Goal: Transaction & Acquisition: Purchase product/service

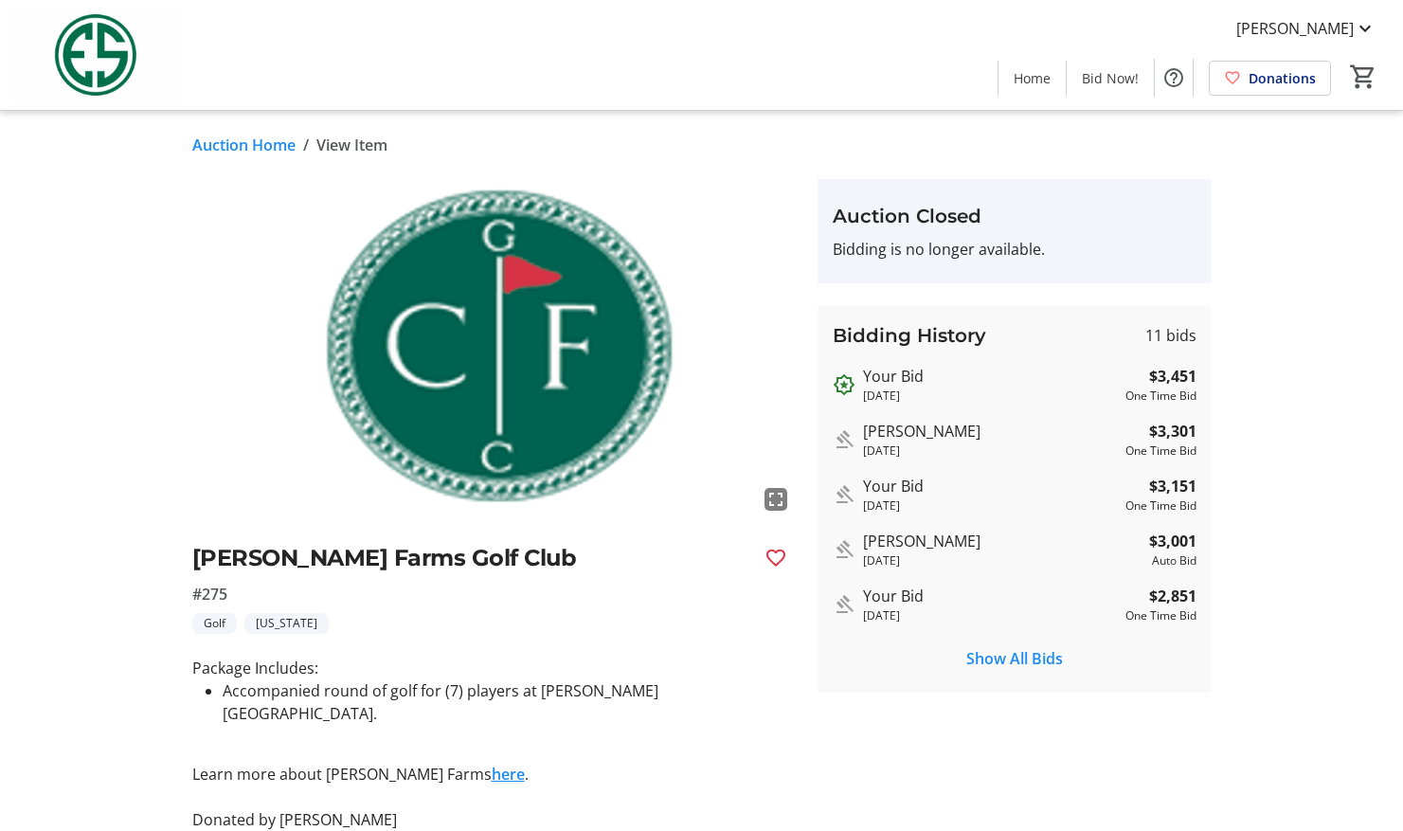
scroll to position [93, 0]
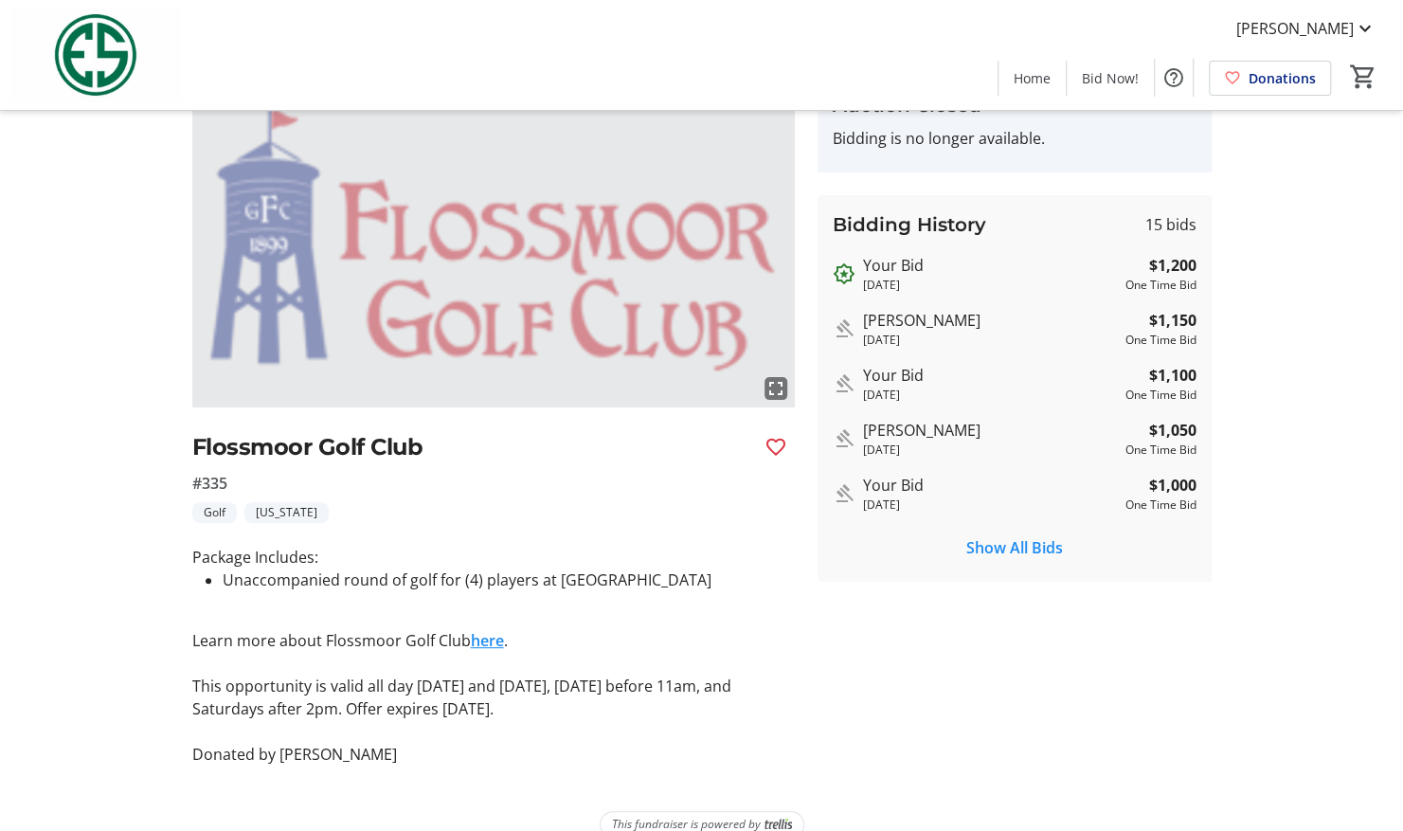
scroll to position [114, 0]
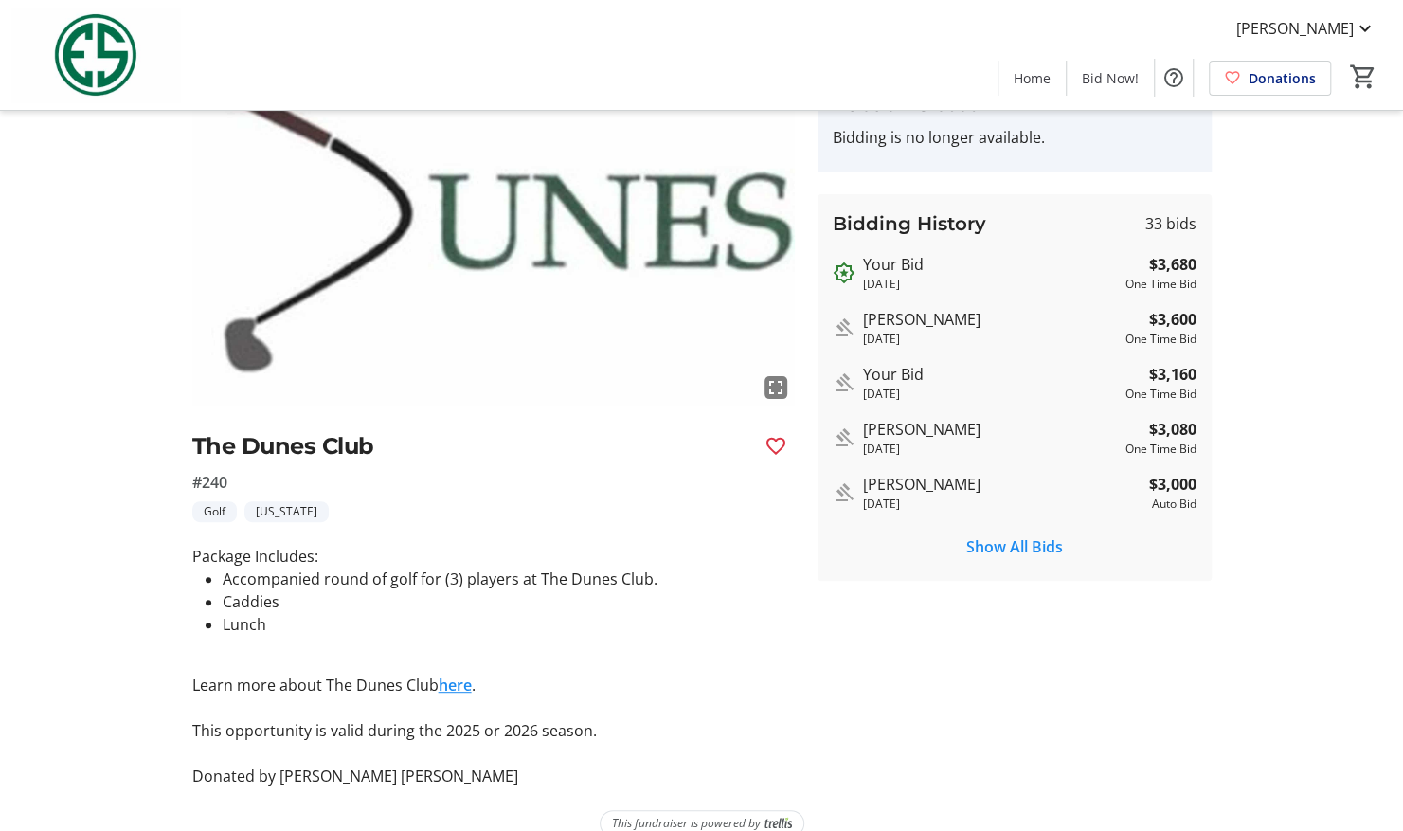
scroll to position [114, 0]
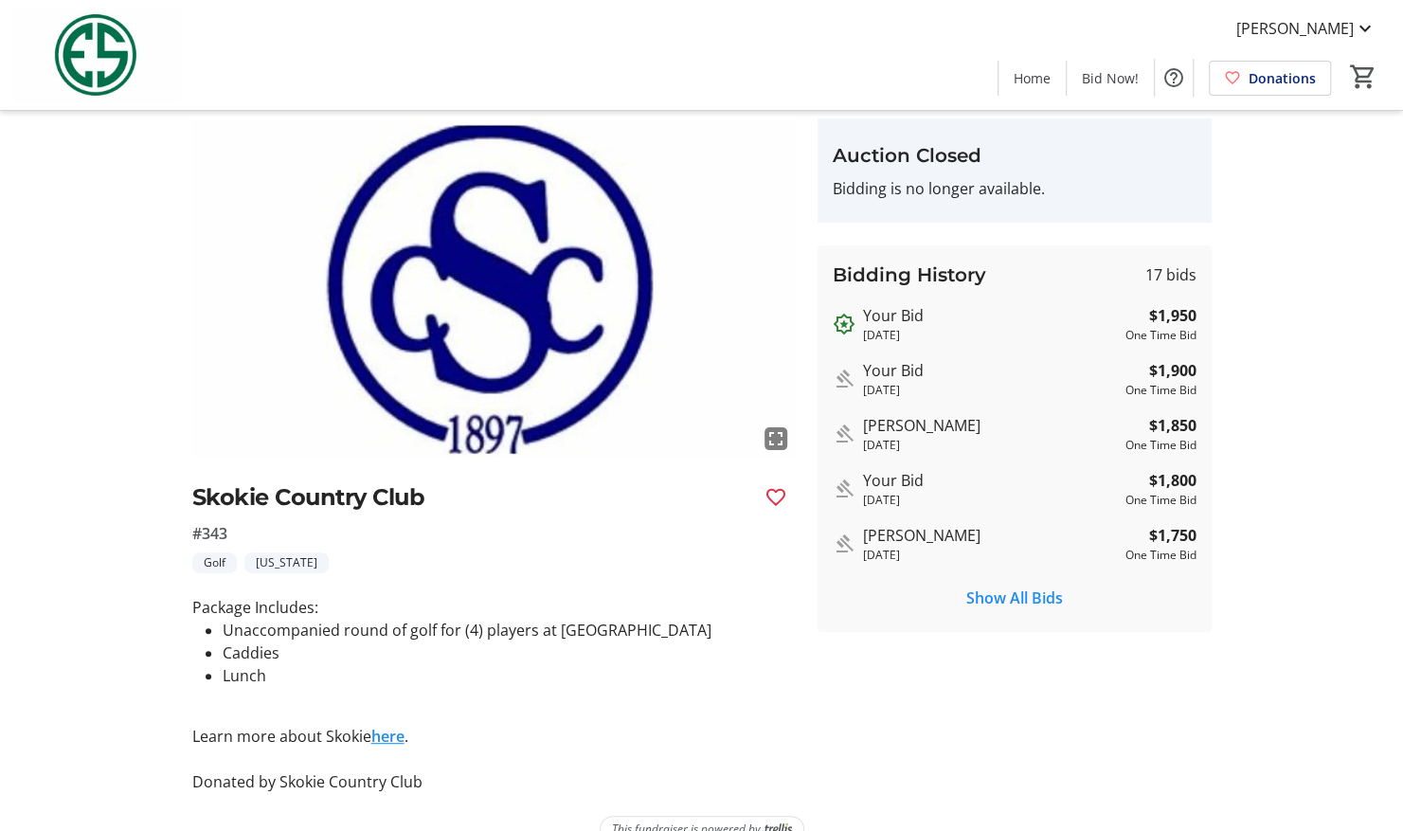
scroll to position [76, 0]
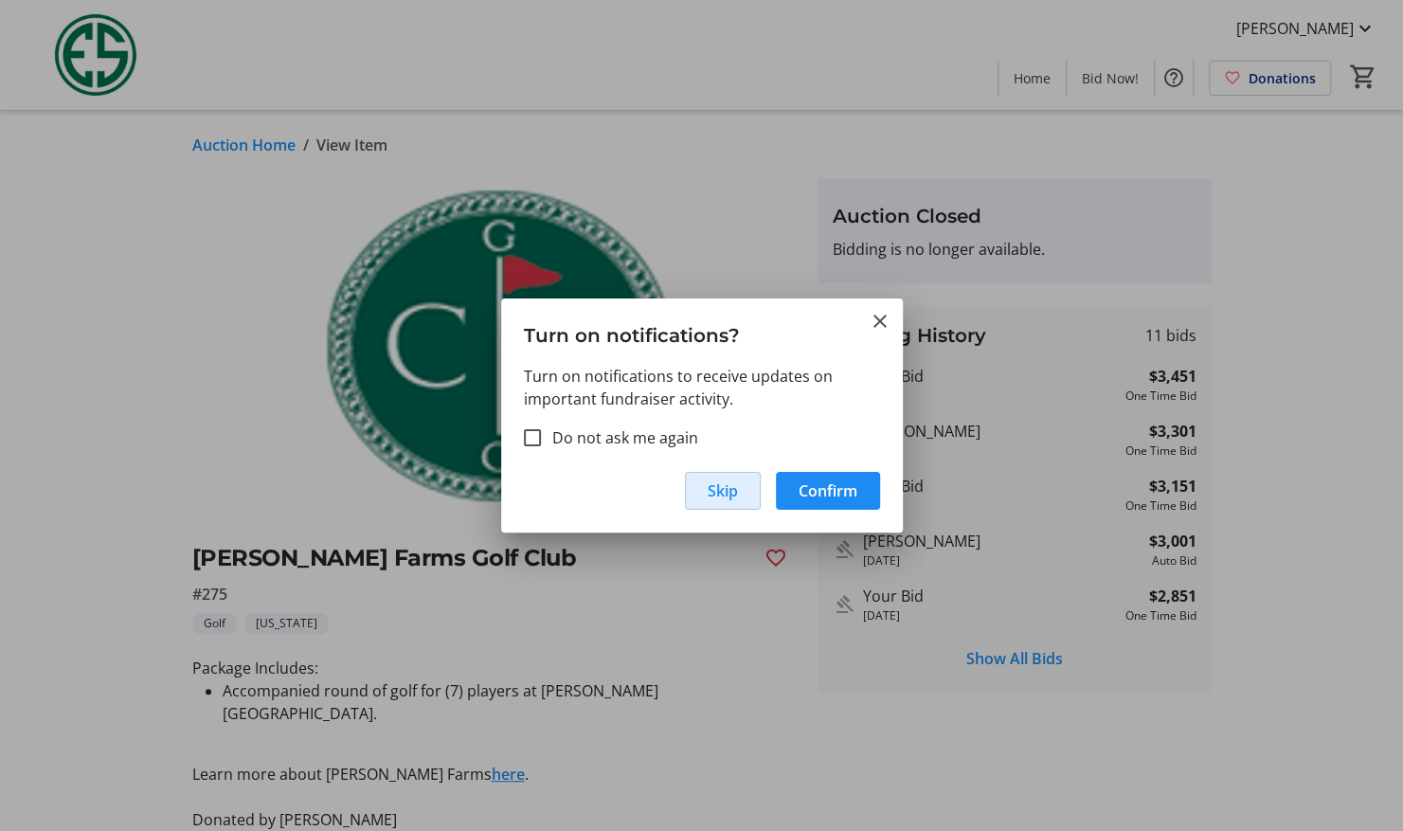
click at [713, 493] on span "Skip" at bounding box center [723, 490] width 30 height 23
